Goal: Transaction & Acquisition: Purchase product/service

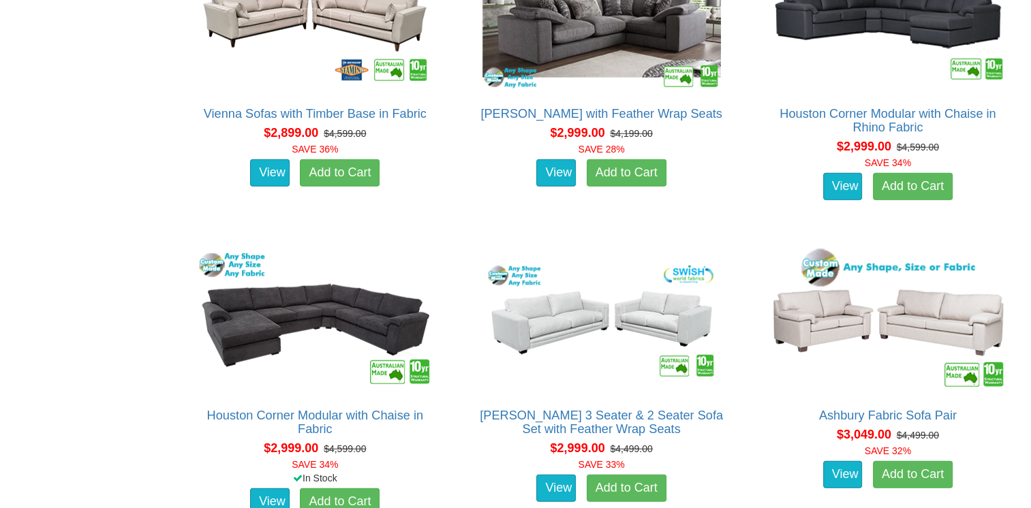
scroll to position [3476, 0]
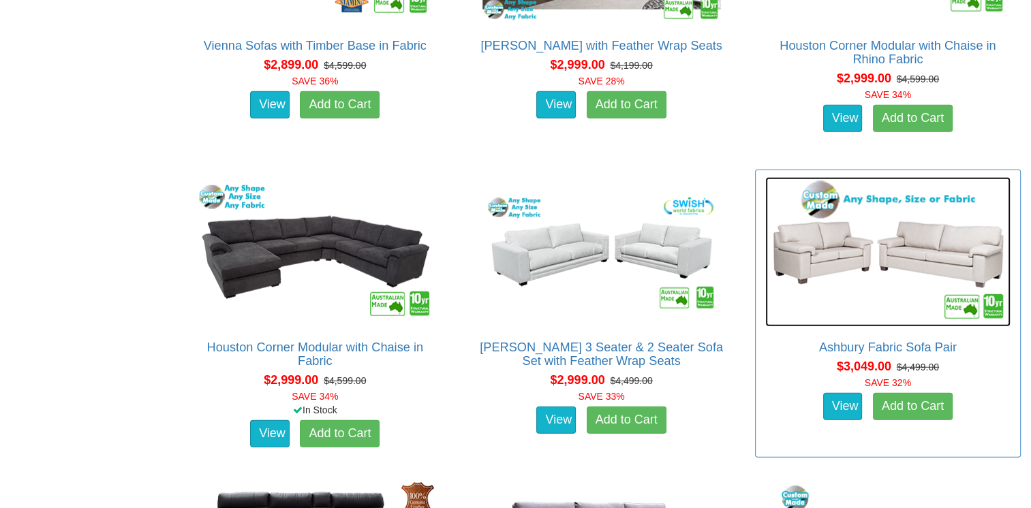
click at [855, 279] on img at bounding box center [887, 252] width 245 height 150
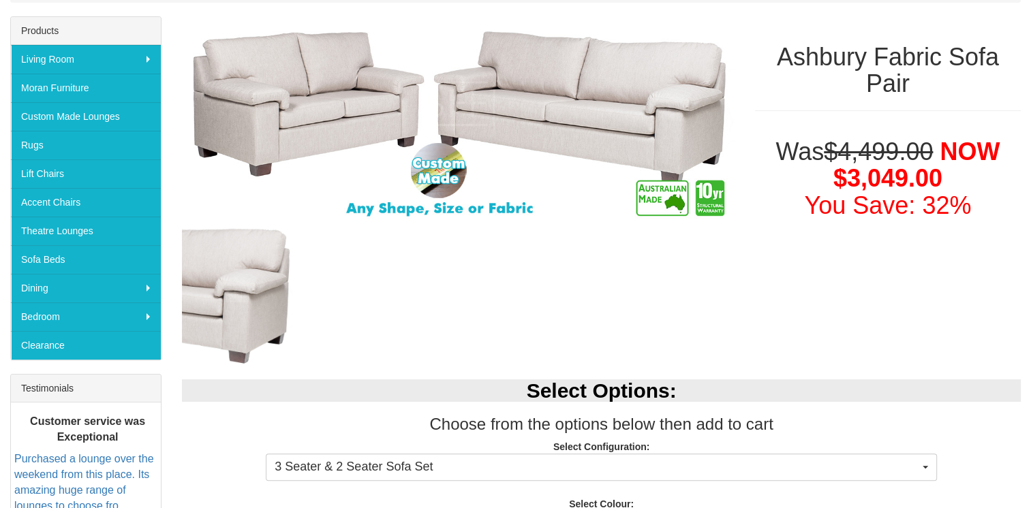
scroll to position [341, 0]
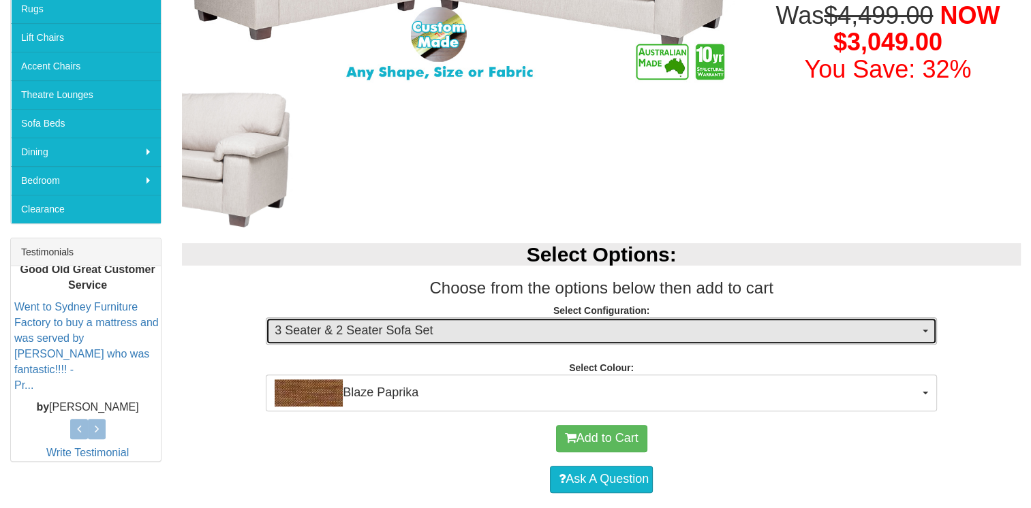
click at [927, 333] on button "3 Seater & 2 Seater Sofa Set" at bounding box center [601, 331] width 671 height 27
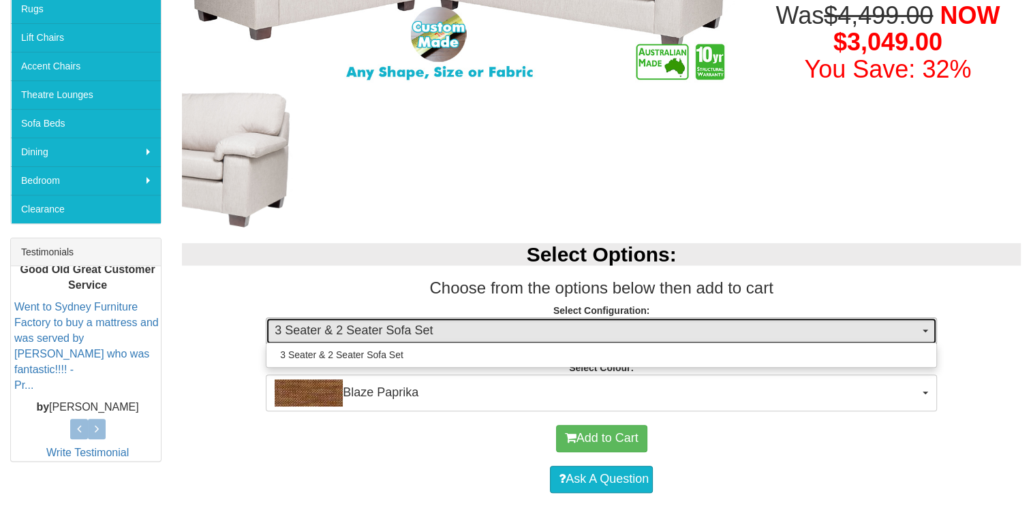
click at [921, 333] on button "3 Seater & 2 Seater Sofa Set" at bounding box center [601, 331] width 671 height 27
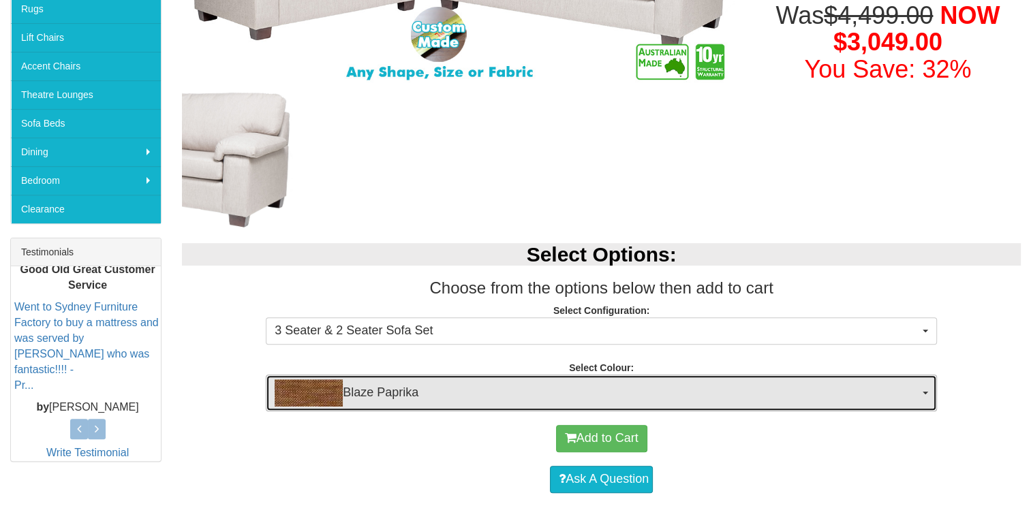
click at [923, 395] on button "Blaze Paprika" at bounding box center [601, 393] width 671 height 37
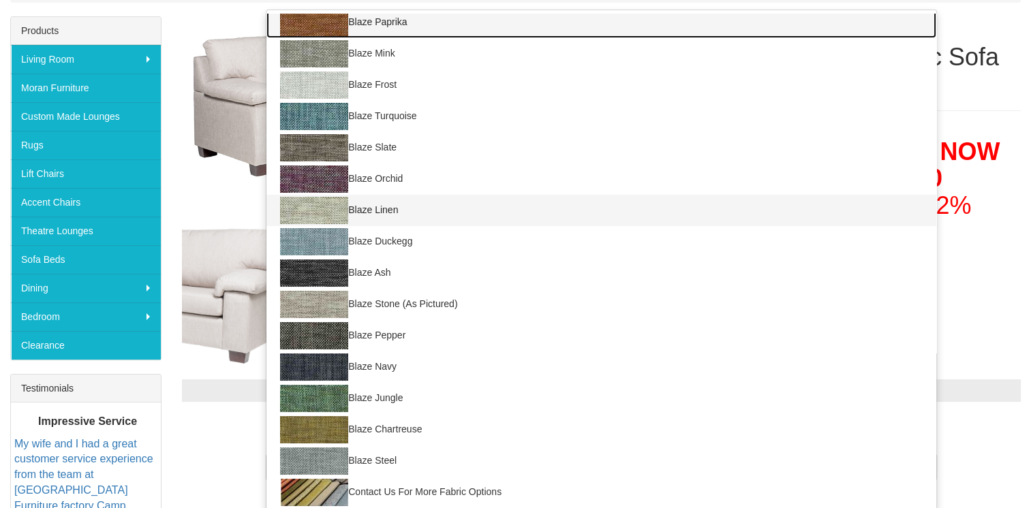
scroll to position [273, 0]
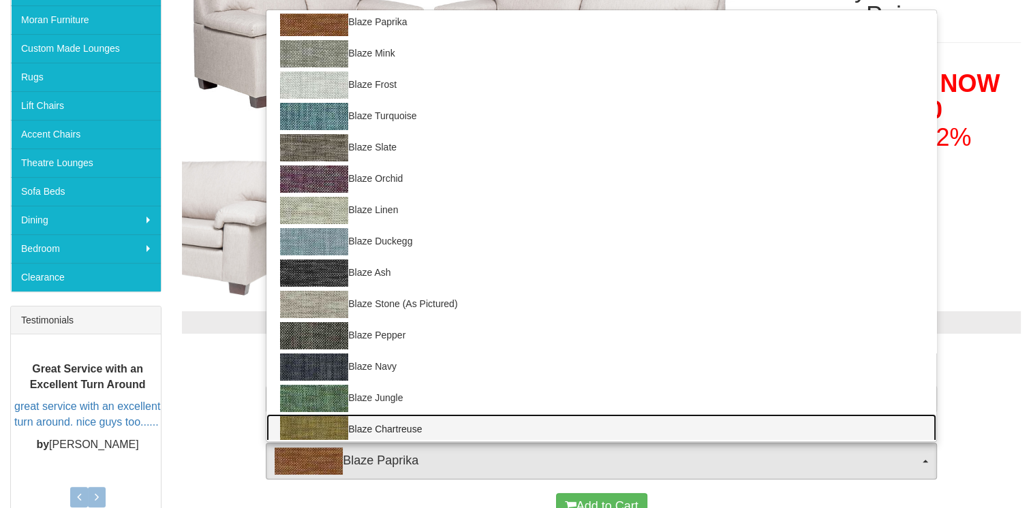
click at [381, 430] on link "Blaze Chartreuse" at bounding box center [601, 429] width 670 height 31
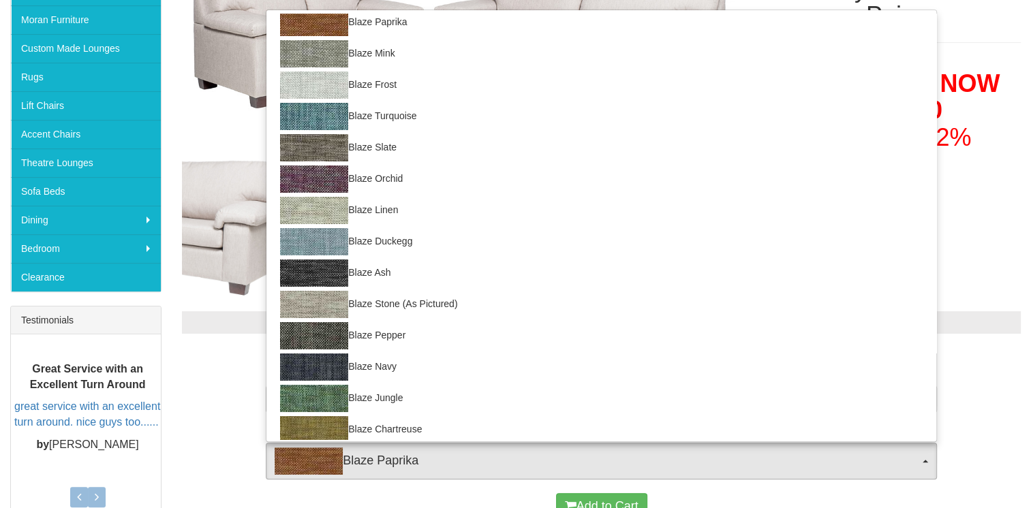
select select "442"
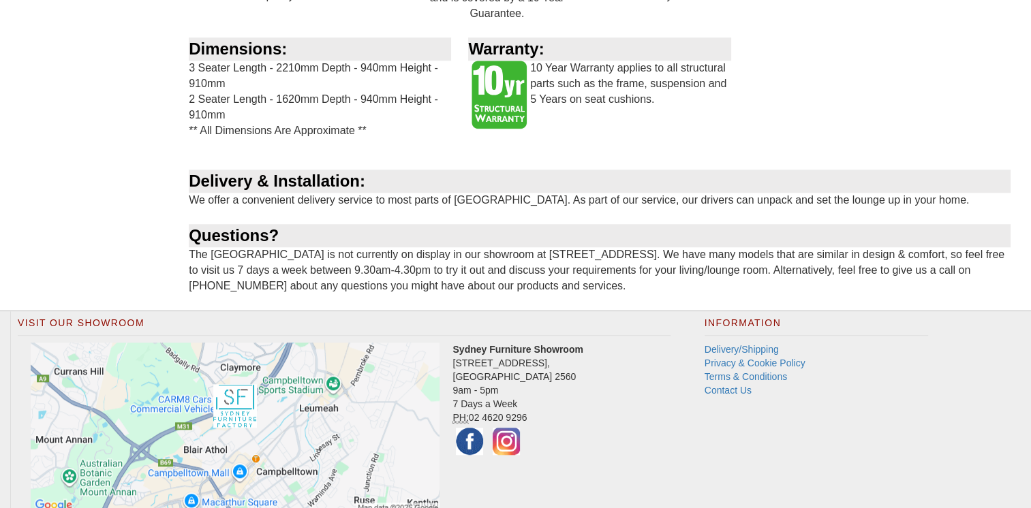
scroll to position [1146, 0]
